Goal: Task Accomplishment & Management: Manage account settings

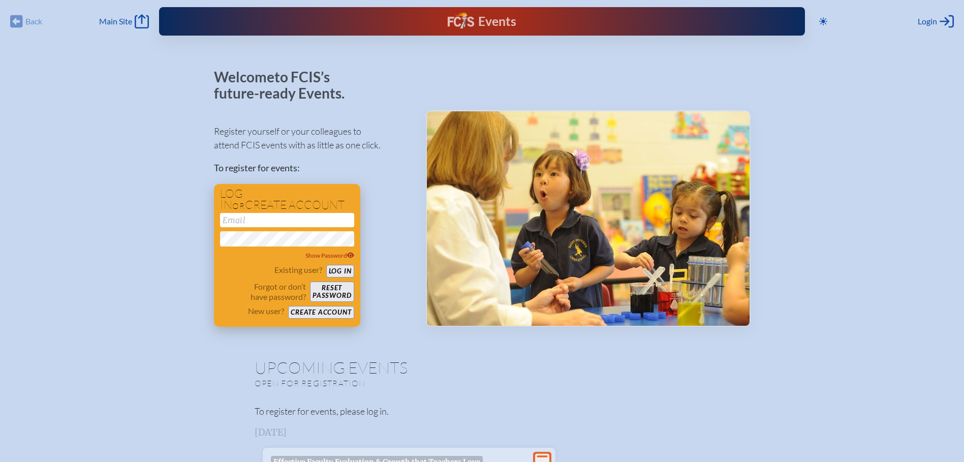
click at [244, 214] on input "email" at bounding box center [287, 220] width 134 height 14
click at [245, 218] on input "email" at bounding box center [287, 220] width 134 height 14
type input "[PERSON_NAME][EMAIL_ADDRESS][PERSON_NAME][DOMAIN_NAME]"
click at [326, 265] on button "Log in" at bounding box center [340, 271] width 28 height 13
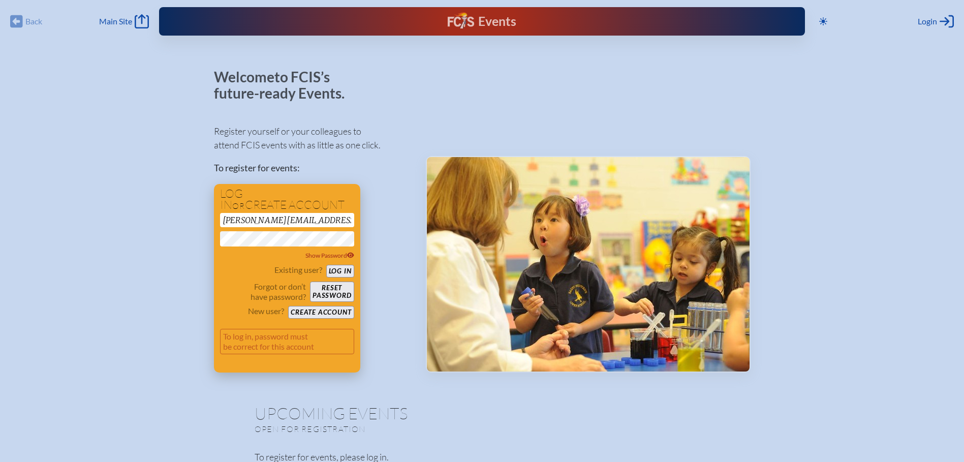
click at [341, 268] on button "Log in" at bounding box center [340, 271] width 28 height 13
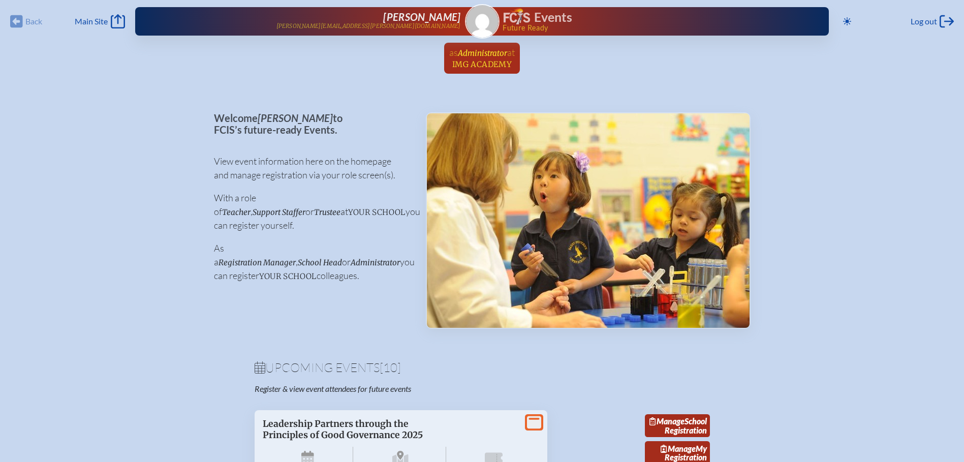
click at [473, 52] on span "Administrator" at bounding box center [482, 53] width 49 height 10
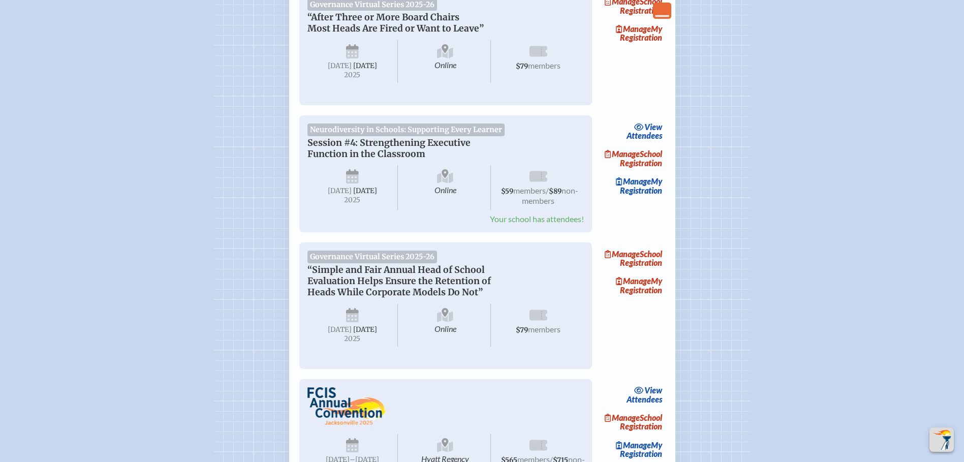
scroll to position [610, 0]
